Goal: Information Seeking & Learning: Learn about a topic

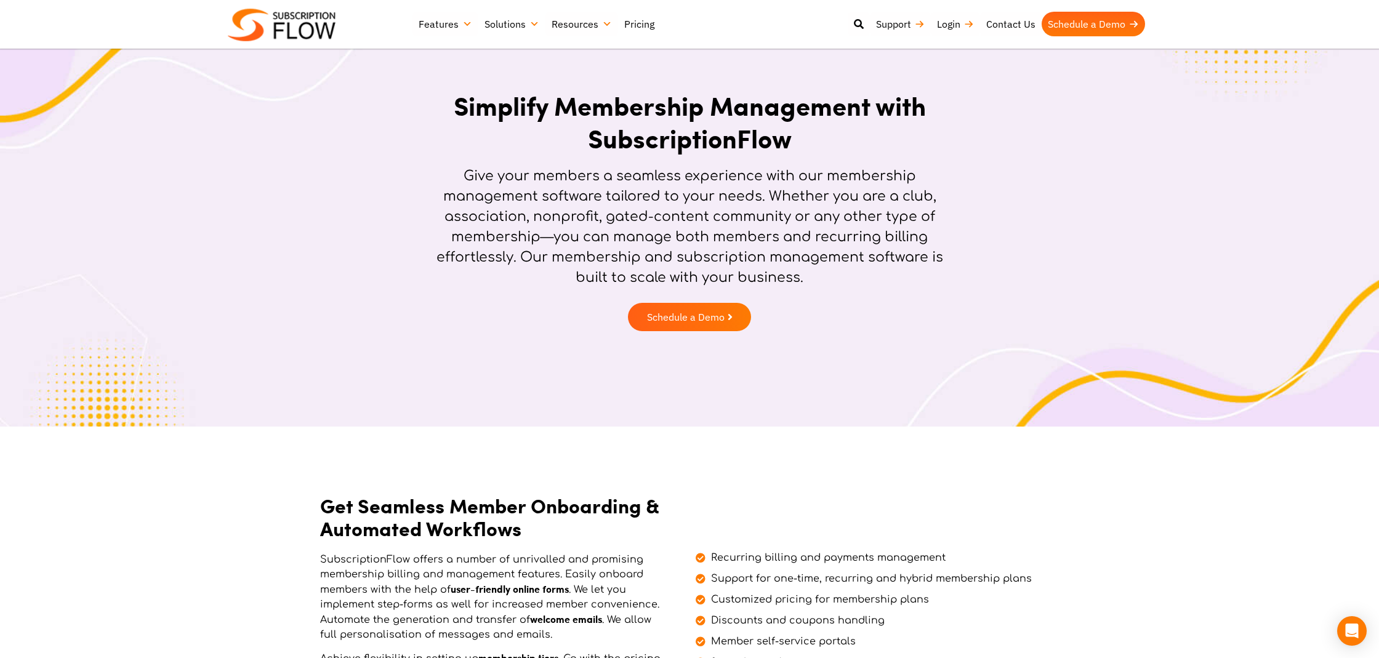
click at [632, 27] on link "Pricing" at bounding box center [639, 24] width 42 height 25
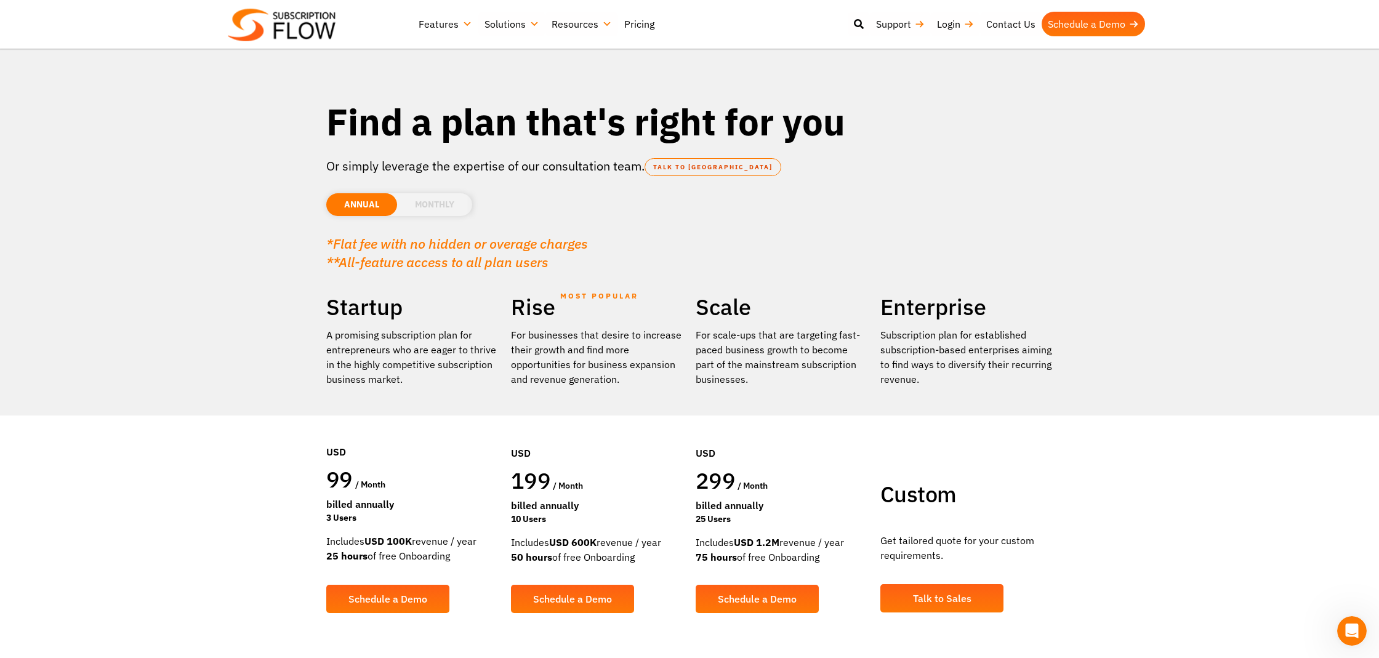
click at [443, 28] on link "Features" at bounding box center [445, 24] width 66 height 25
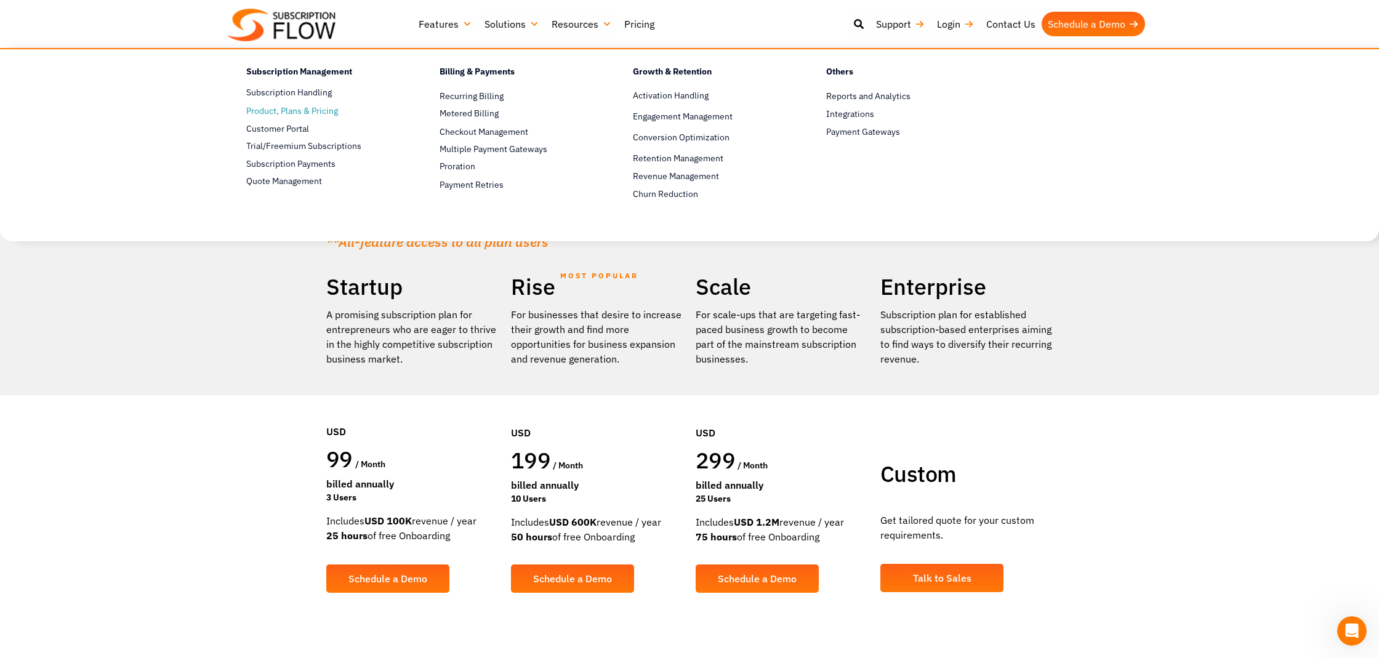
scroll to position [22, 0]
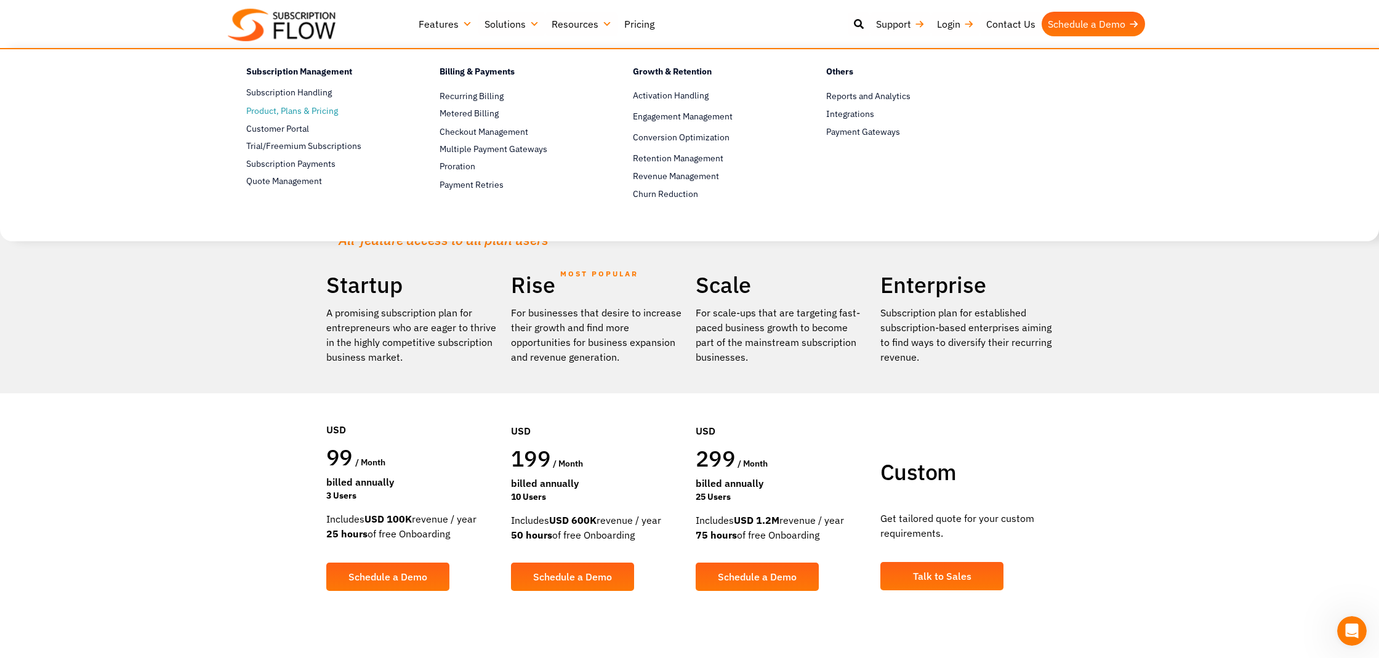
click at [321, 112] on span "Product, Plans & Pricing" at bounding box center [292, 111] width 92 height 13
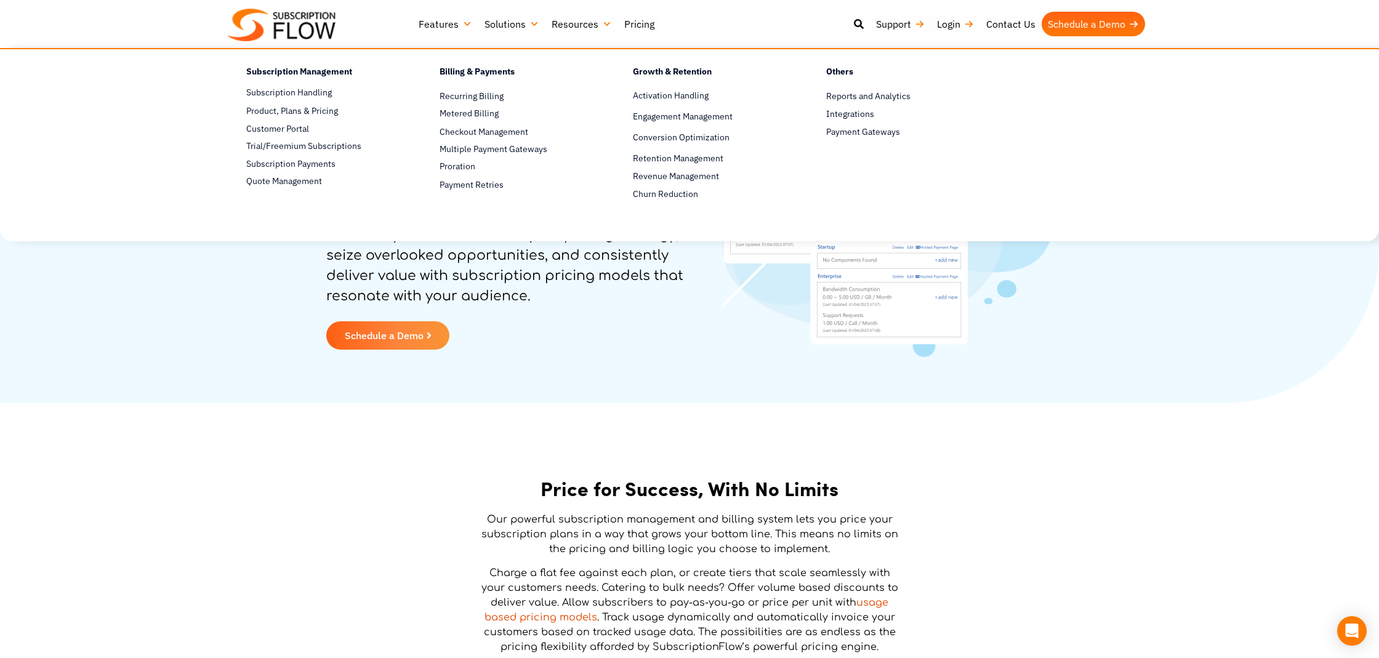
click at [450, 25] on link "Features" at bounding box center [445, 24] width 66 height 25
click at [318, 150] on link "Trial/Freemium Subscriptions" at bounding box center [321, 146] width 150 height 15
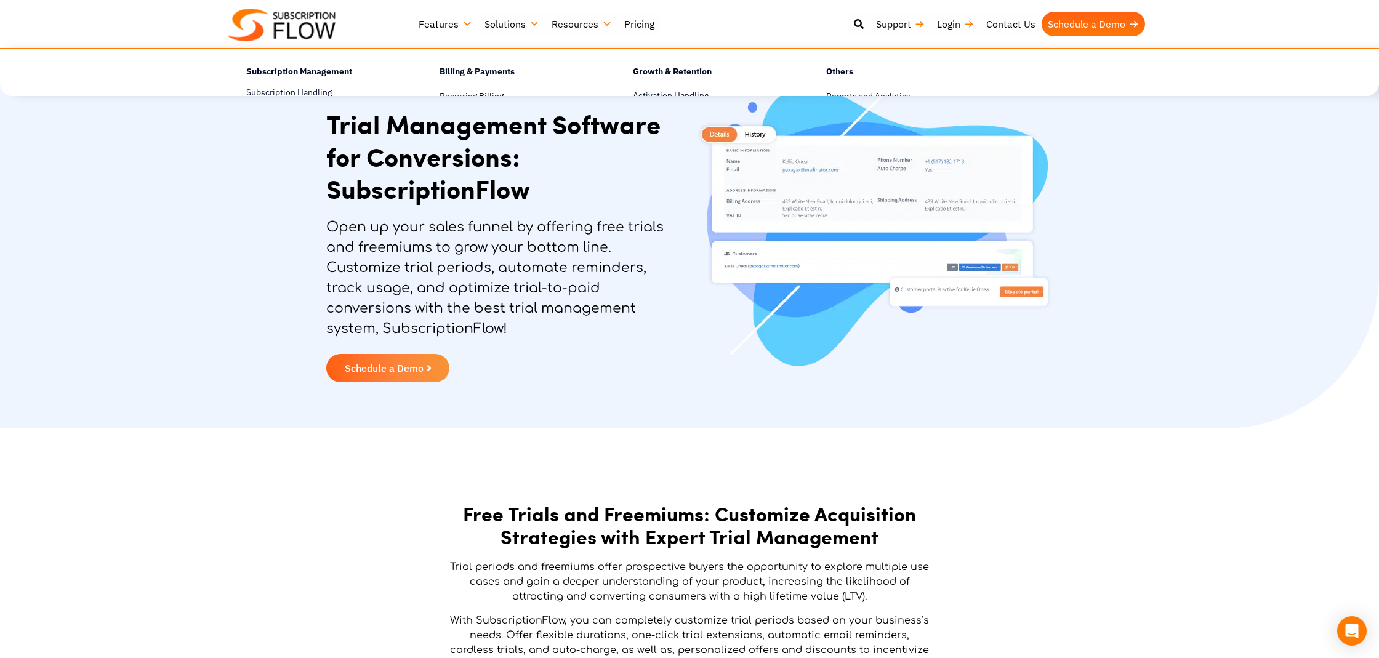
click at [316, 30] on img at bounding box center [282, 25] width 108 height 33
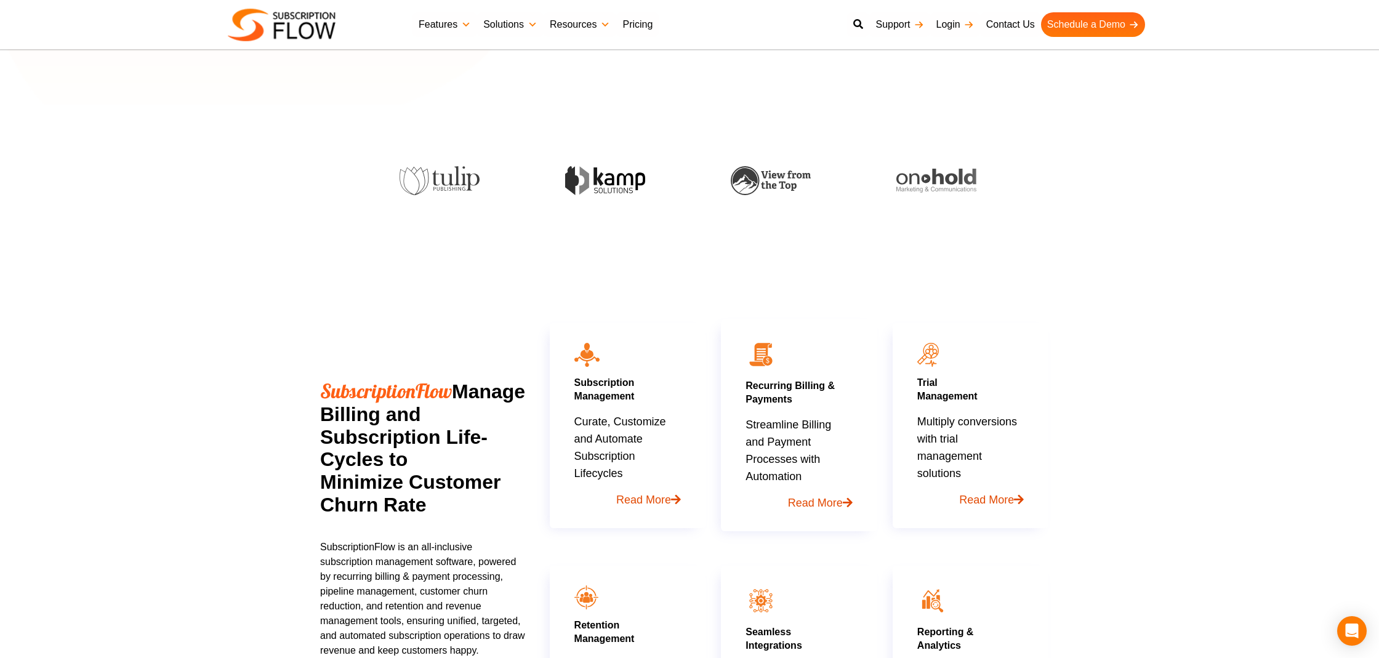
scroll to position [358, 0]
